Goal: Obtain resource: Download file/media

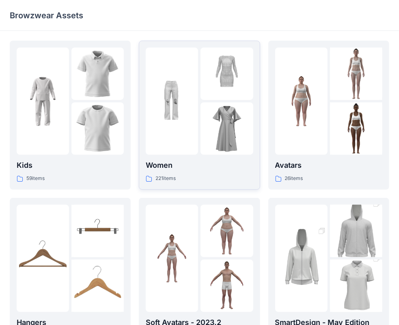
click at [184, 73] on div at bounding box center [172, 101] width 52 height 107
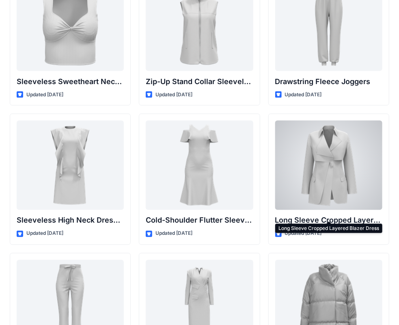
scroll to position [2730, 0]
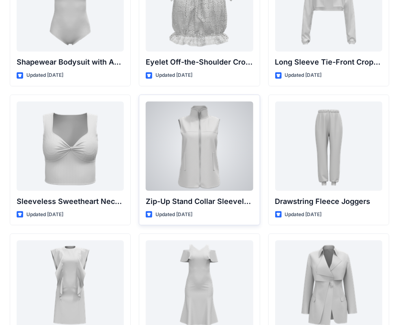
click at [245, 163] on div at bounding box center [199, 146] width 107 height 89
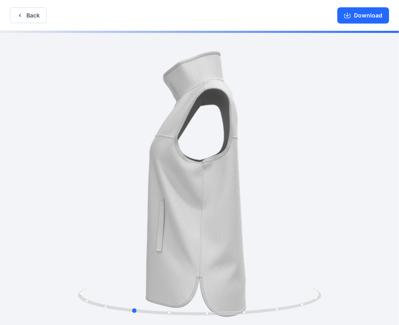
drag, startPoint x: 319, startPoint y: 162, endPoint x: 252, endPoint y: 177, distance: 69.1
click at [252, 177] on div at bounding box center [199, 179] width 399 height 296
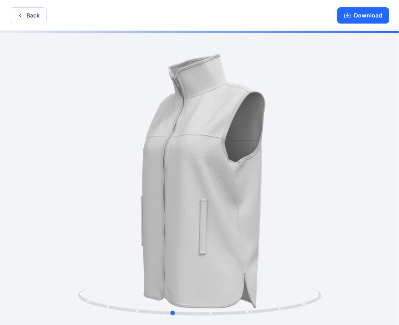
drag, startPoint x: 256, startPoint y: 175, endPoint x: 311, endPoint y: 177, distance: 55.3
click at [311, 177] on div at bounding box center [199, 179] width 399 height 296
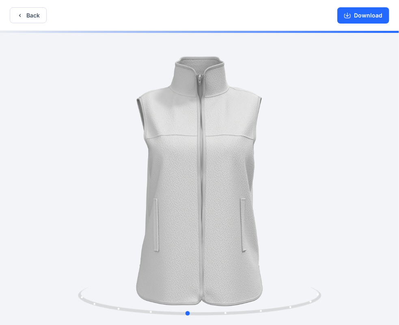
click at [313, 177] on div at bounding box center [199, 179] width 399 height 296
drag, startPoint x: 313, startPoint y: 176, endPoint x: 337, endPoint y: 169, distance: 25.3
click at [335, 170] on div at bounding box center [199, 179] width 399 height 296
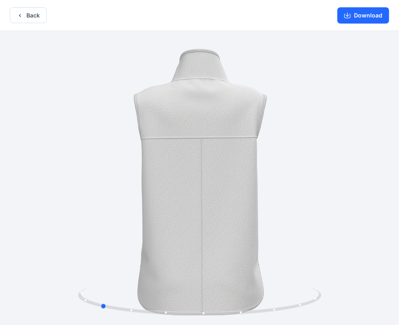
drag, startPoint x: 339, startPoint y: 169, endPoint x: 227, endPoint y: 187, distance: 113.2
click at [227, 187] on div at bounding box center [199, 179] width 399 height 296
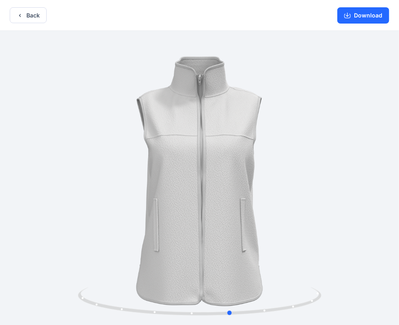
drag, startPoint x: 359, startPoint y: 137, endPoint x: 248, endPoint y: 163, distance: 113.8
click at [248, 163] on div at bounding box center [199, 179] width 399 height 296
click at [357, 15] on button "Download" at bounding box center [364, 15] width 52 height 16
